Goal: Transaction & Acquisition: Purchase product/service

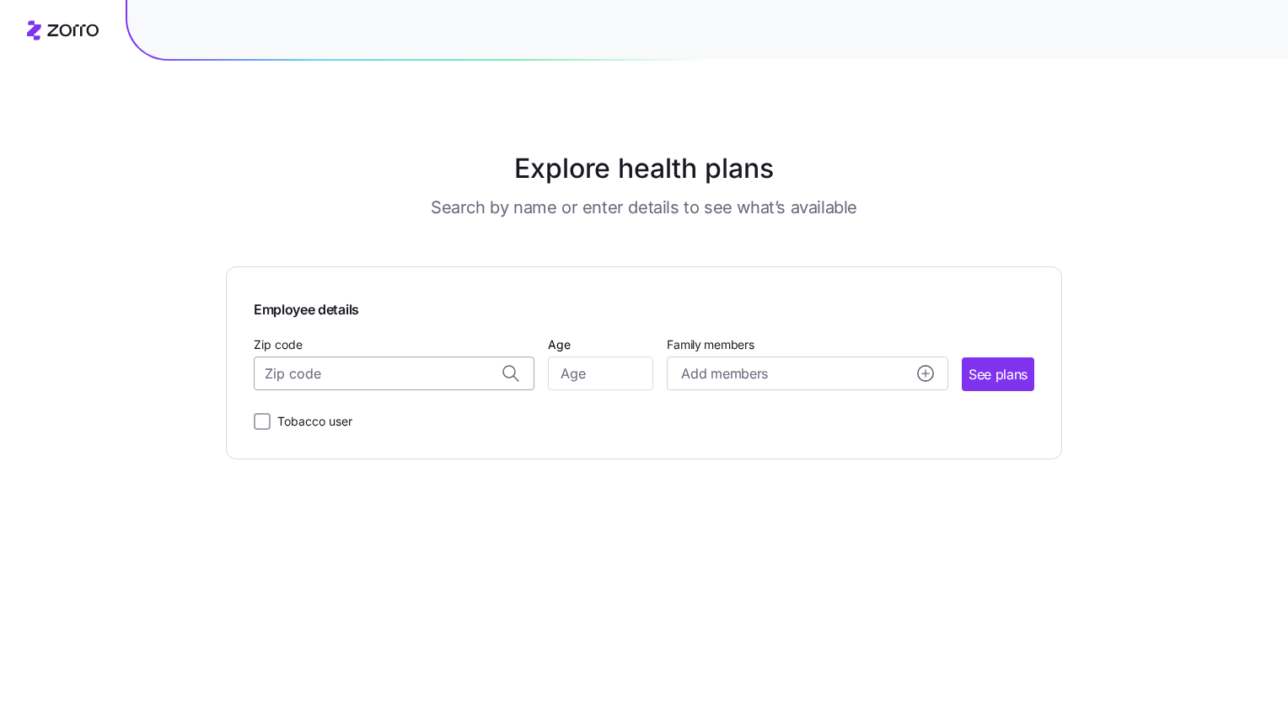
click at [315, 380] on input "Zip code" at bounding box center [394, 373] width 281 height 34
click at [370, 414] on span "01832, [GEOGRAPHIC_DATA], [GEOGRAPHIC_DATA]" at bounding box center [391, 417] width 236 height 21
type input "01832, [GEOGRAPHIC_DATA], [GEOGRAPHIC_DATA]"
click at [596, 375] on input "Age" at bounding box center [600, 373] width 105 height 34
type input "35"
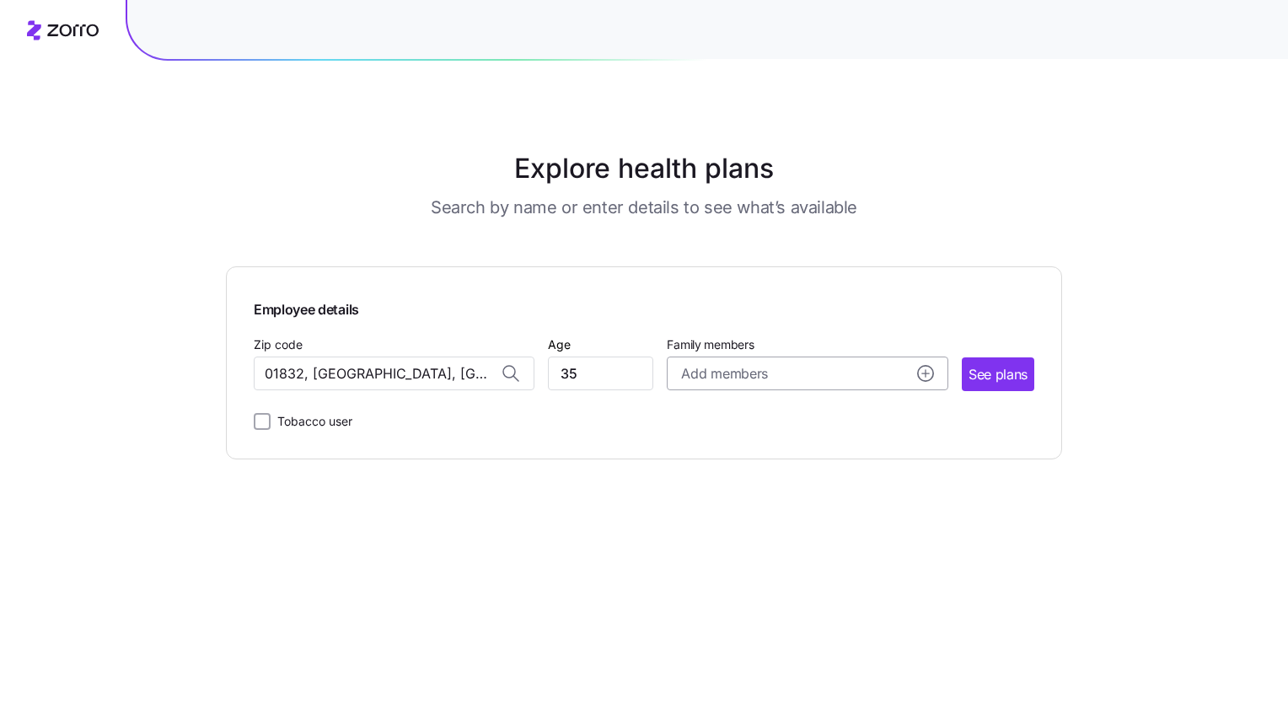
click at [813, 374] on div "Add members" at bounding box center [807, 373] width 252 height 21
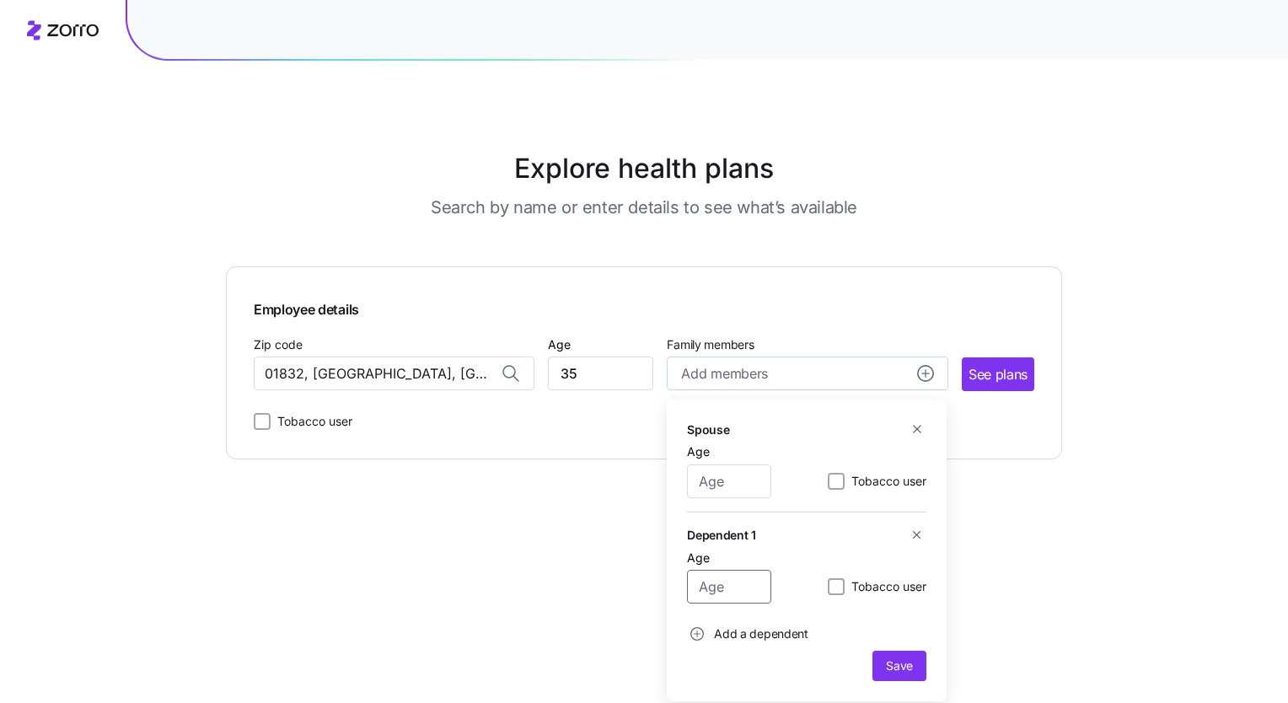
drag, startPoint x: 708, startPoint y: 593, endPoint x: 694, endPoint y: 601, distance: 15.5
click at [694, 601] on input "Age" at bounding box center [729, 587] width 84 height 34
type input "1"
click at [697, 635] on icon "add icon" at bounding box center [697, 634] width 0 height 6
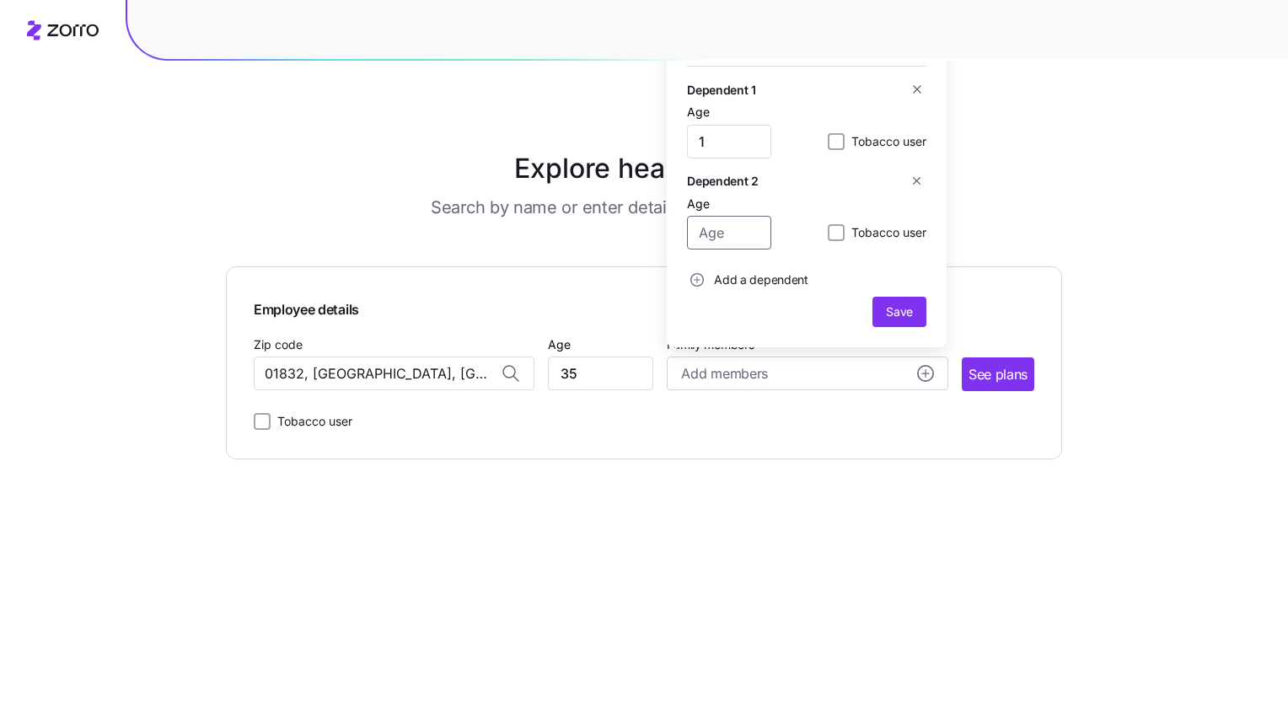
click at [708, 228] on input "Age" at bounding box center [729, 233] width 84 height 34
type input "3"
click at [895, 307] on span "Save" at bounding box center [899, 311] width 27 height 17
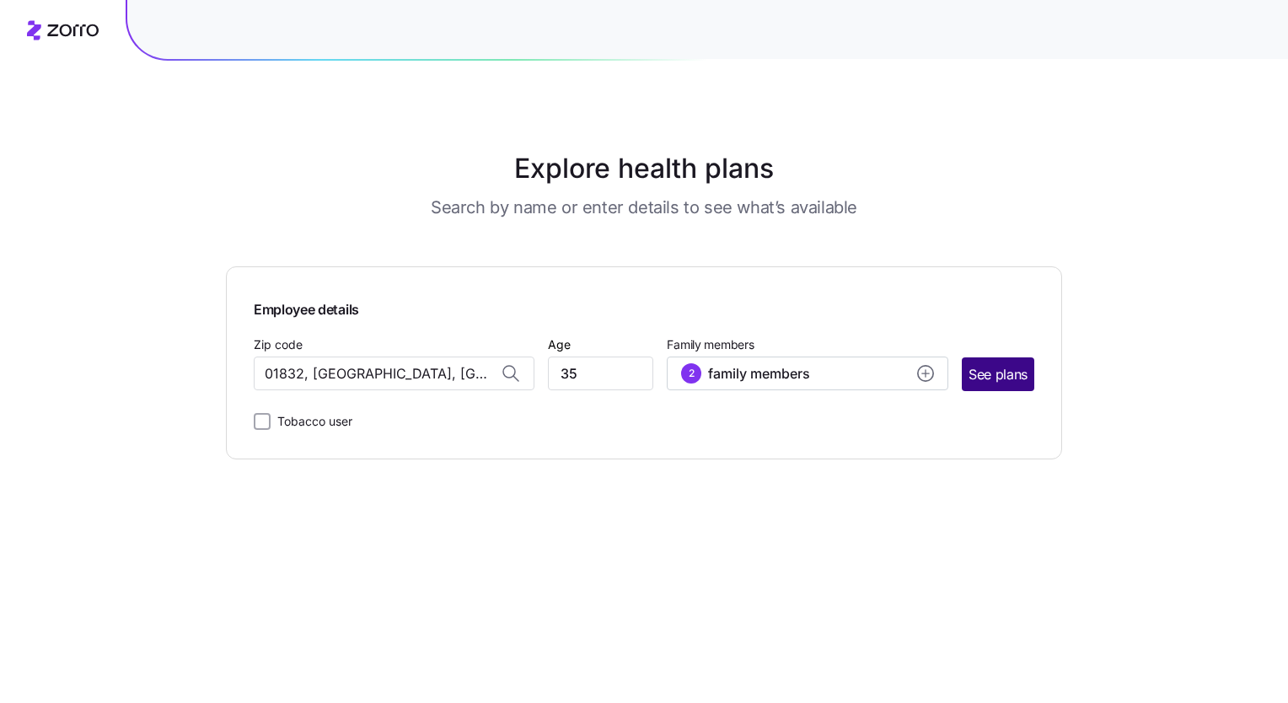
click at [995, 379] on span "See plans" at bounding box center [997, 374] width 59 height 21
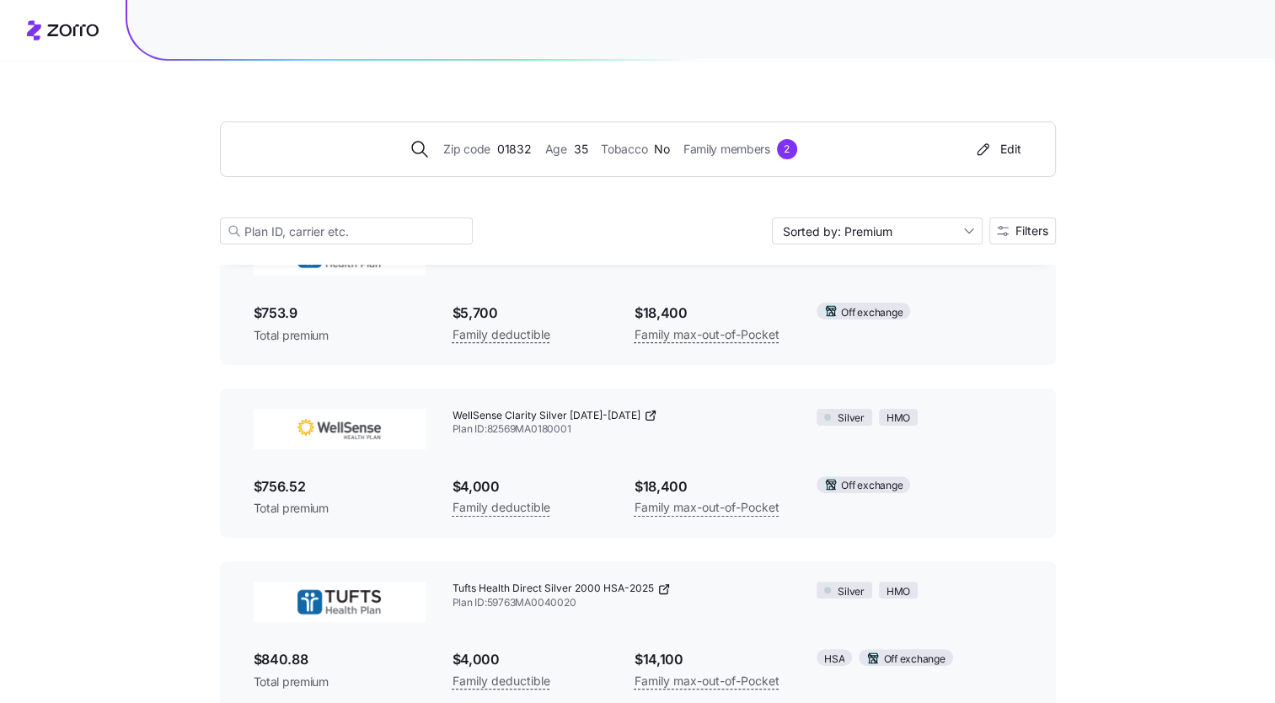
scroll to position [324, 0]
